Goal: Task Accomplishment & Management: Complete application form

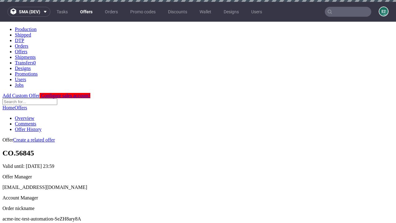
scroll to position [2, 0]
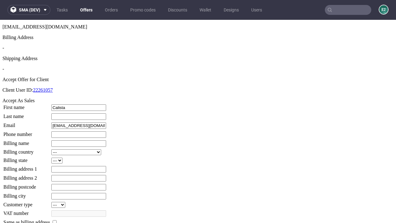
type input "Calista"
type input "Zemlak"
type input "1509813888"
type input "[PERSON_NAME].Trantow3"
select select "13"
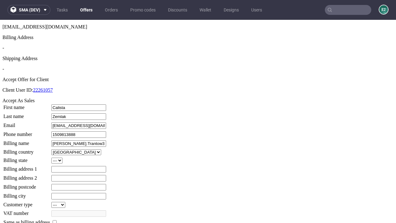
type input "[PERSON_NAME].Trantow3"
type input "7 [PERSON_NAME] Approach"
type input "VV65 1TO"
select select "132"
type input "VV65 1TO"
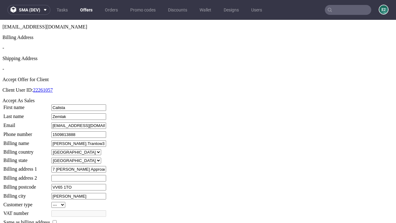
type input "[PERSON_NAME]"
click at [57, 220] on input "checkbox" at bounding box center [55, 222] width 4 height 4
checkbox input "true"
type input "[PERSON_NAME].Trantow3"
select select "13"
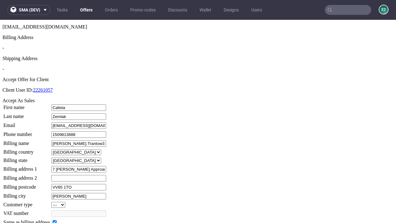
type input "7 [PERSON_NAME] Approach"
type input "VV65 1TO"
type input "[PERSON_NAME]"
select select "132"
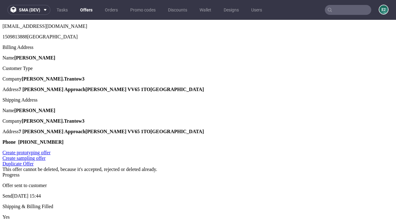
scroll to position [0, 0]
